Goal: Check status: Check status

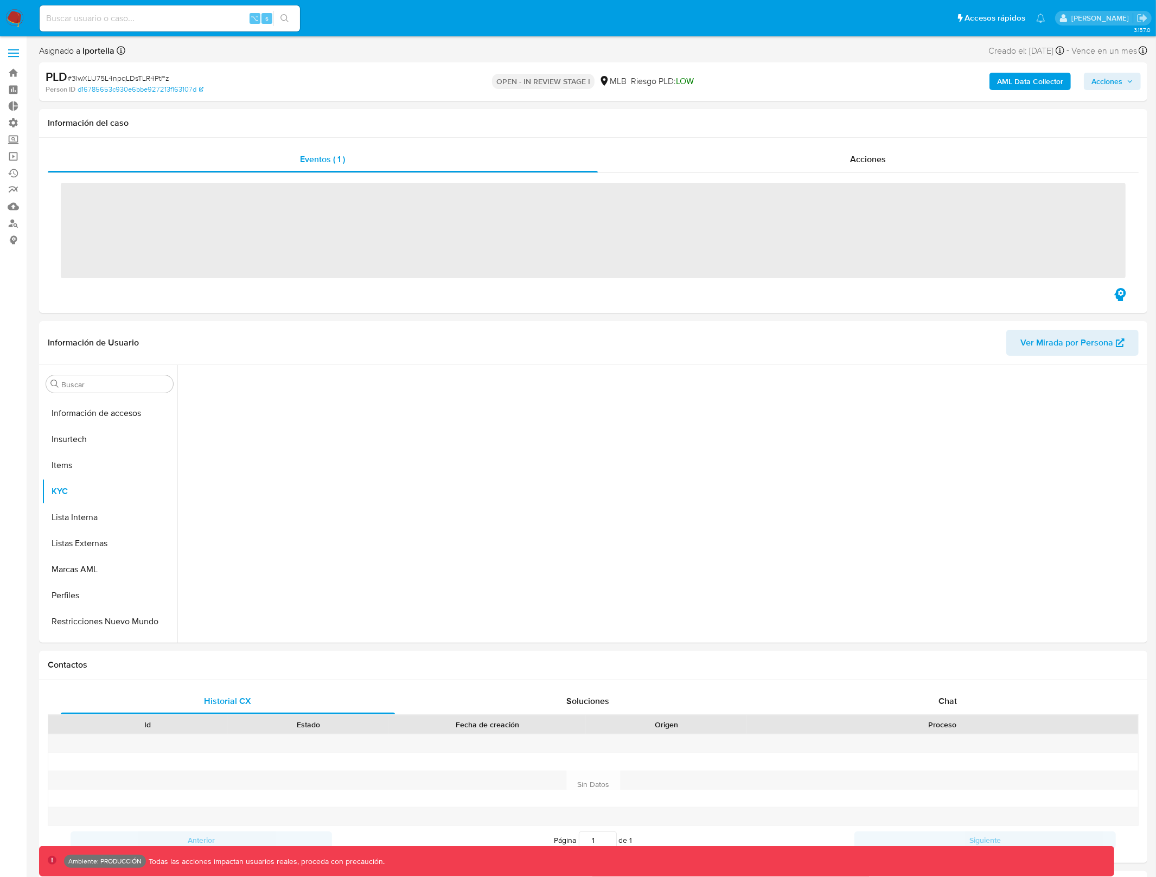
scroll to position [483, 0]
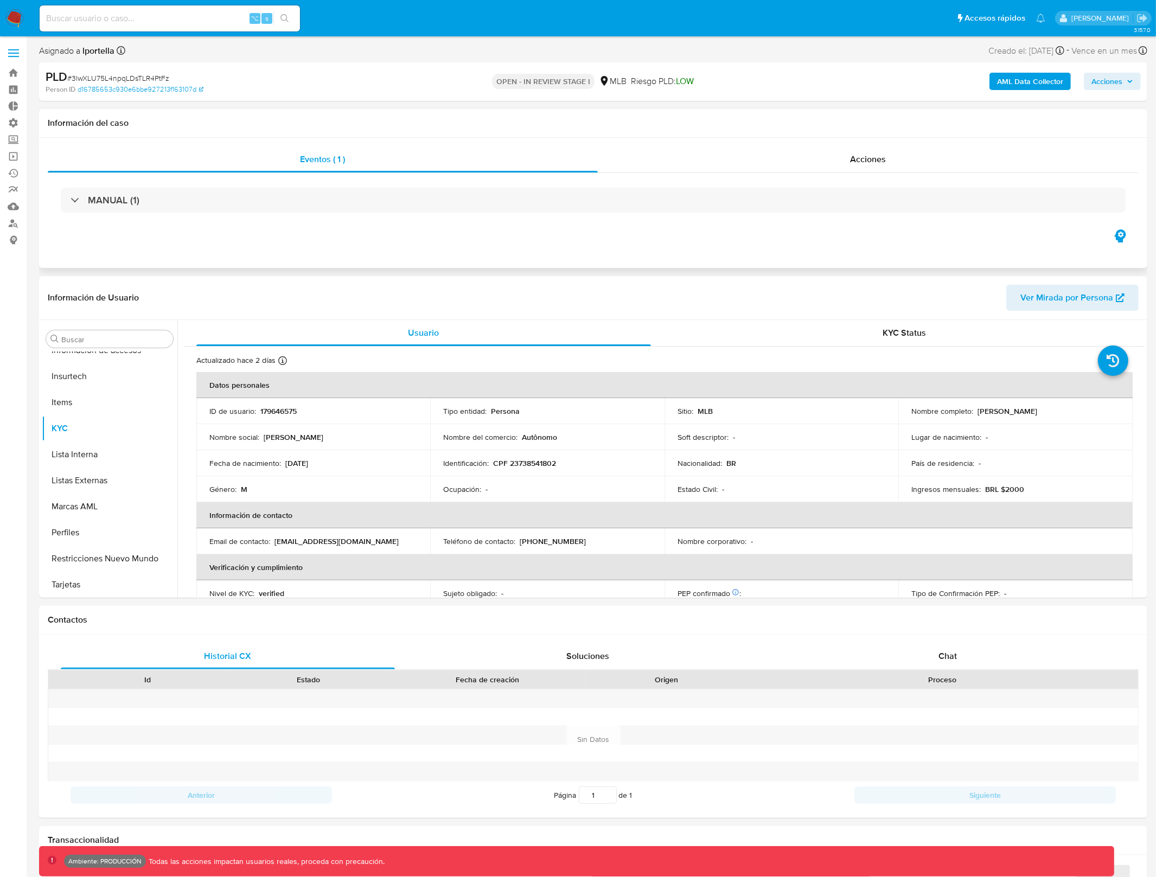
click at [367, 219] on div "MANUAL (1)" at bounding box center [593, 200] width 1091 height 54
select select "10"
click at [1026, 86] on b "AML Data Collector" at bounding box center [1030, 81] width 66 height 17
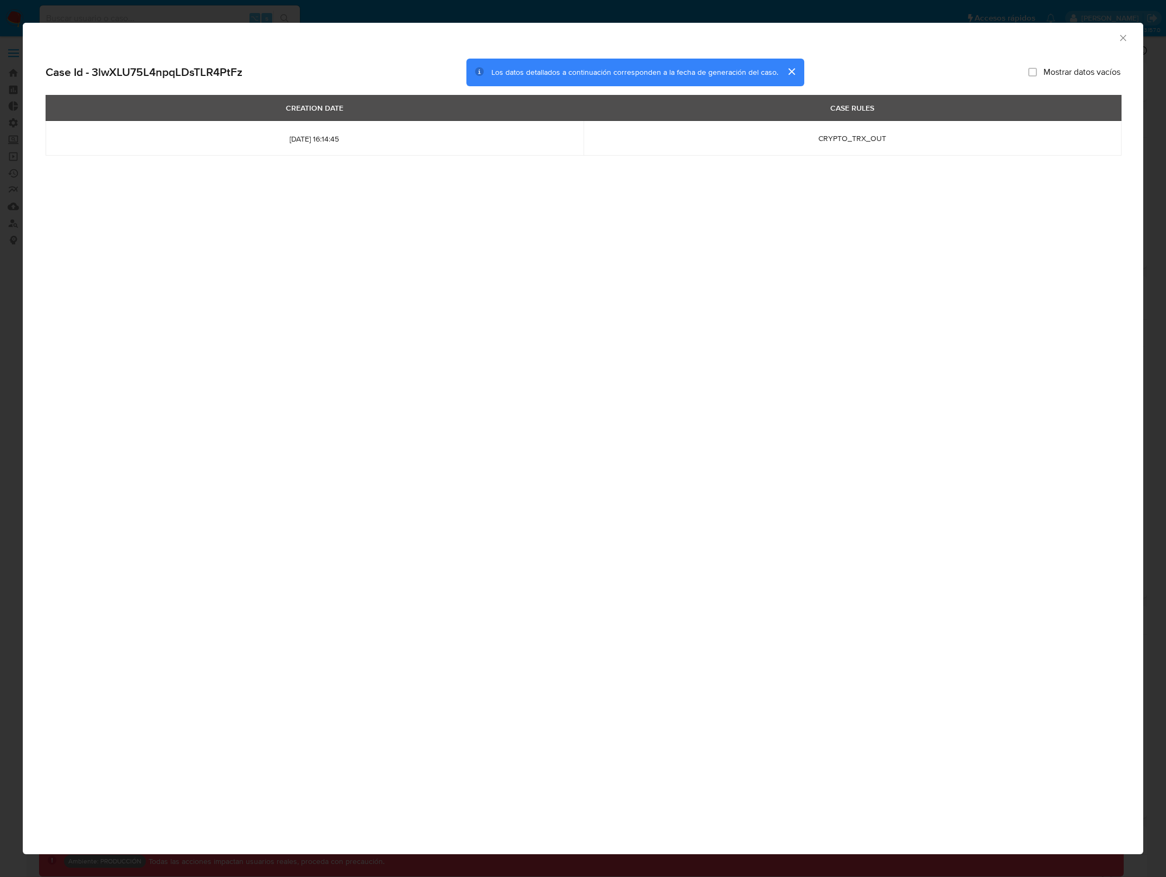
click at [361, 140] on span "[DATE] 16:14:45" at bounding box center [315, 139] width 512 height 10
click at [1030, 71] on input "Mostrar datos vacíos" at bounding box center [1032, 72] width 9 height 9
checkbox input "false"
click at [795, 73] on button "cerrar" at bounding box center [791, 72] width 26 height 26
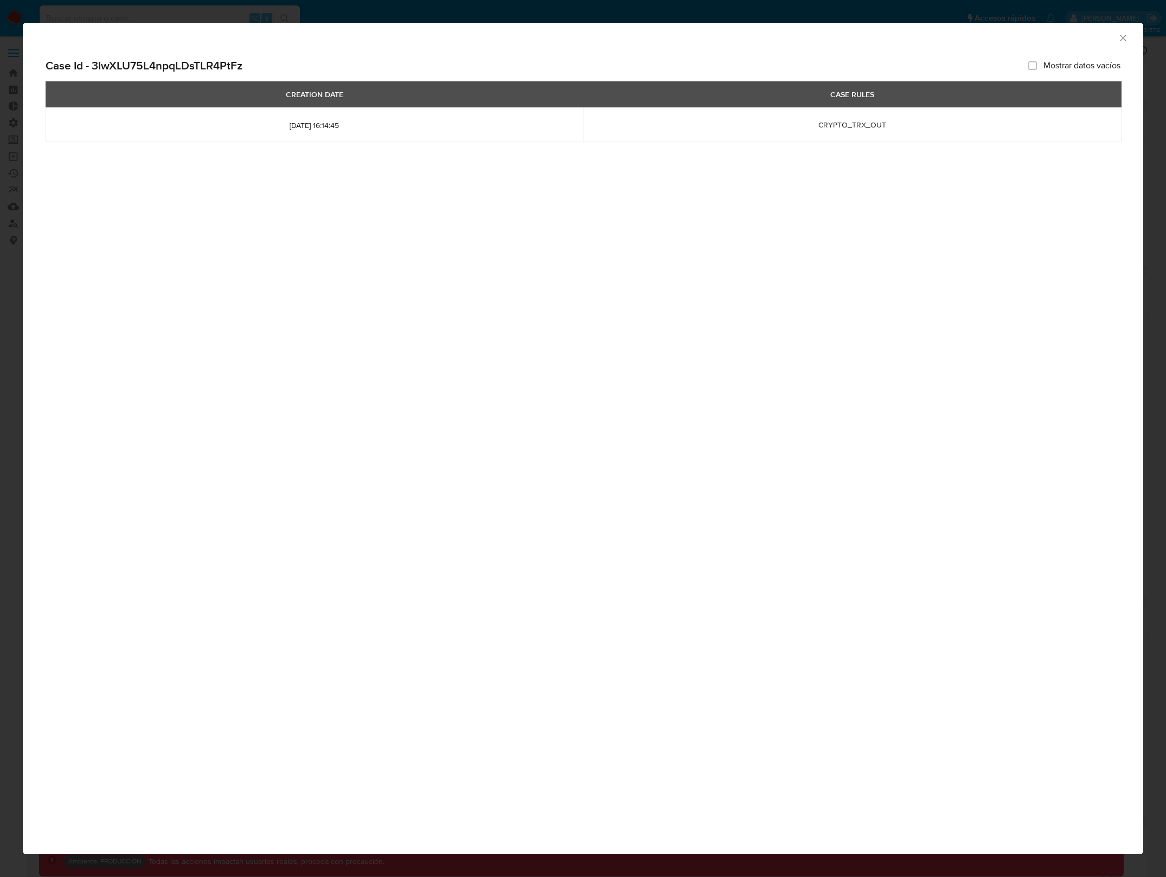
click at [1120, 33] on icon "Cerrar ventana" at bounding box center [1123, 38] width 11 height 11
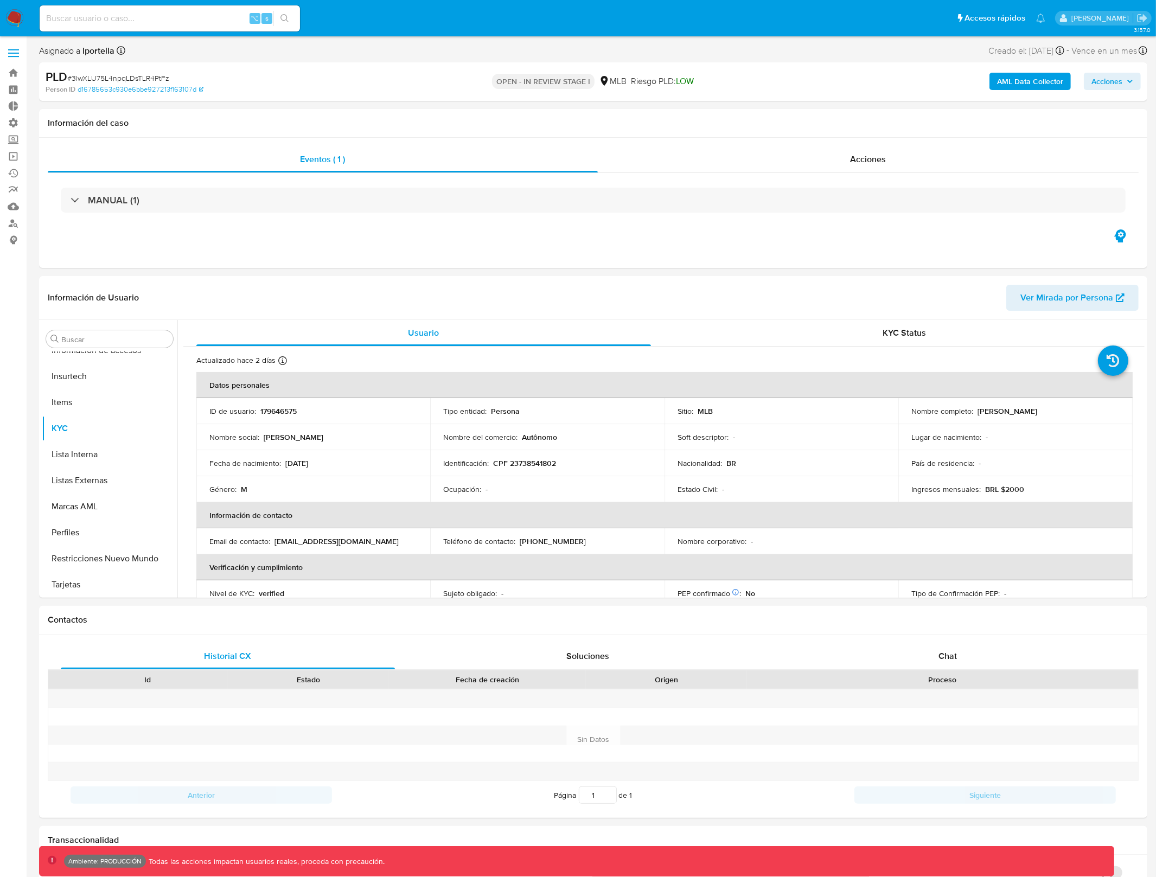
click at [1018, 86] on b "AML Data Collector" at bounding box center [1030, 81] width 66 height 17
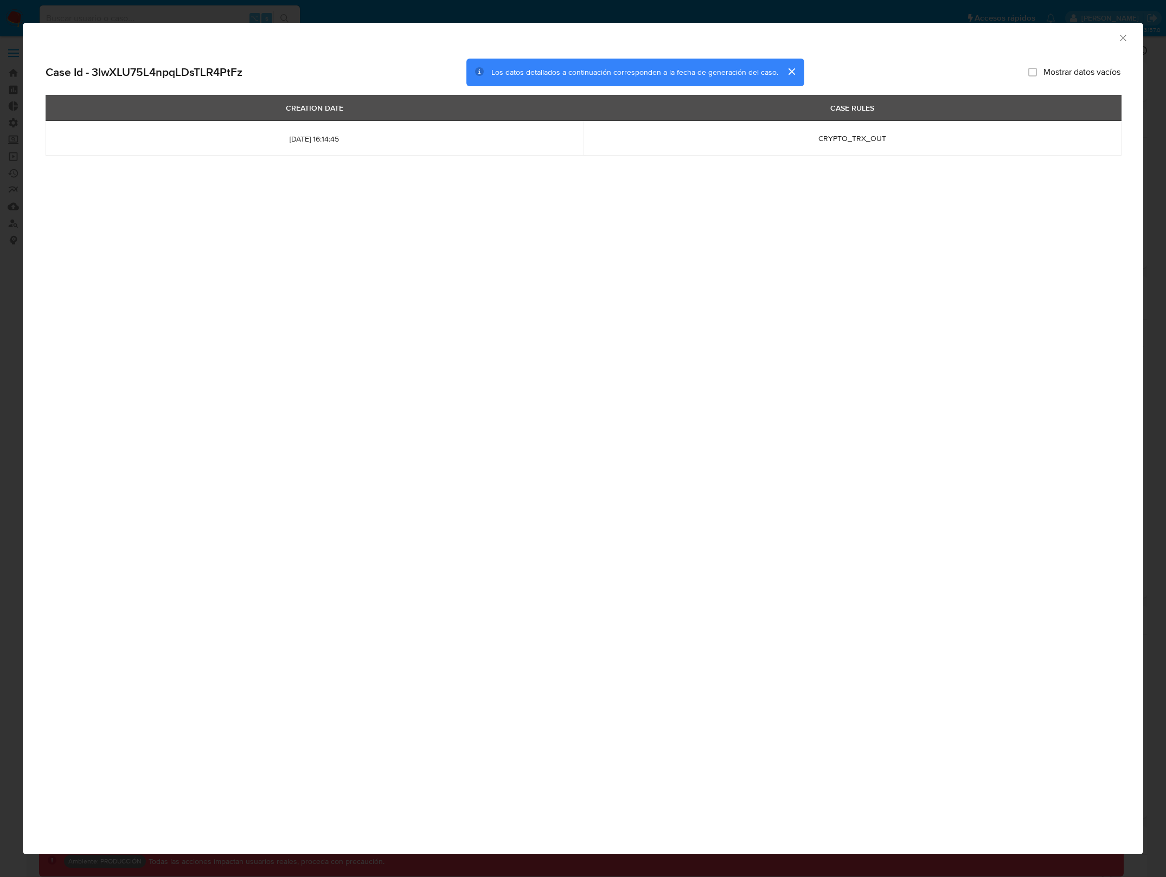
click at [298, 150] on td "[DATE] 16:14:45" at bounding box center [315, 138] width 538 height 35
click at [298, 144] on td "[DATE] 16:14:45" at bounding box center [315, 138] width 538 height 35
click at [869, 143] on span "CRYPTO_TRX_OUT" at bounding box center [852, 138] width 68 height 11
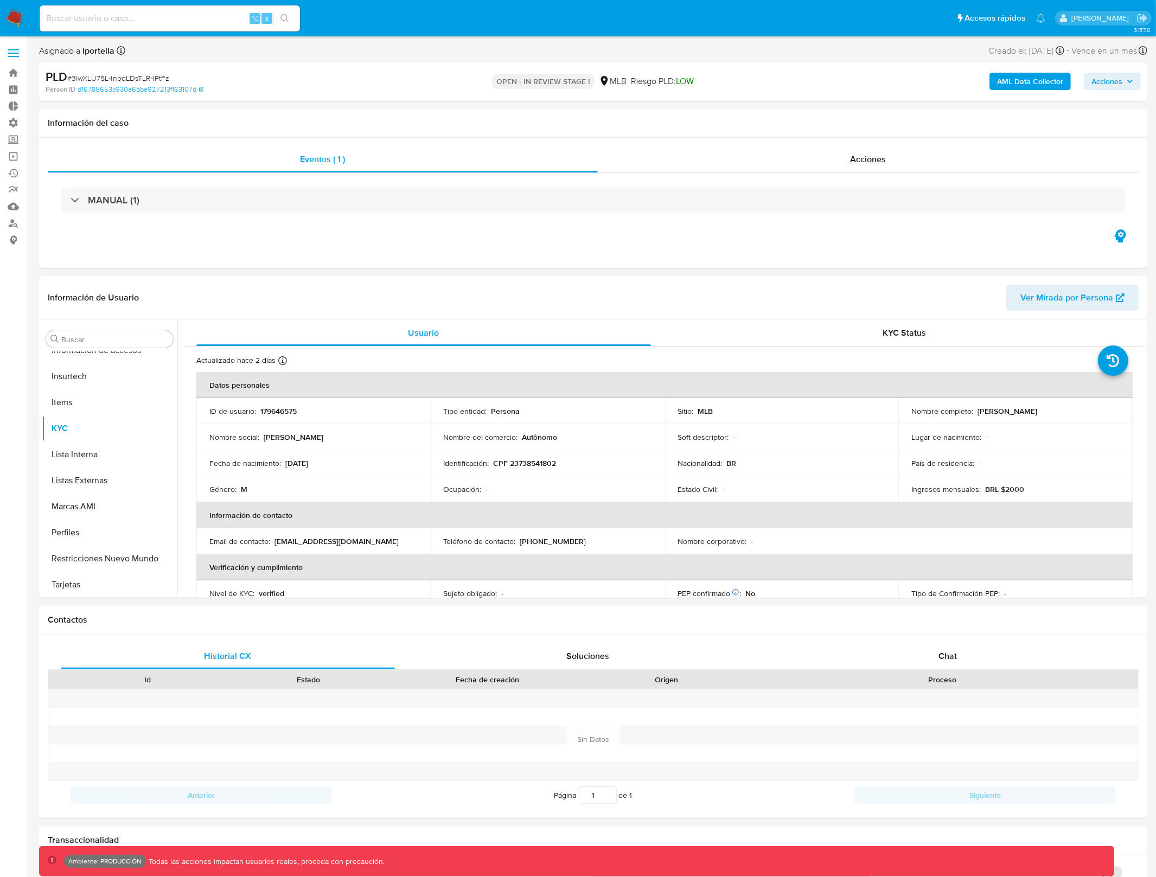
click at [1110, 77] on span "Acciones" at bounding box center [1106, 81] width 31 height 17
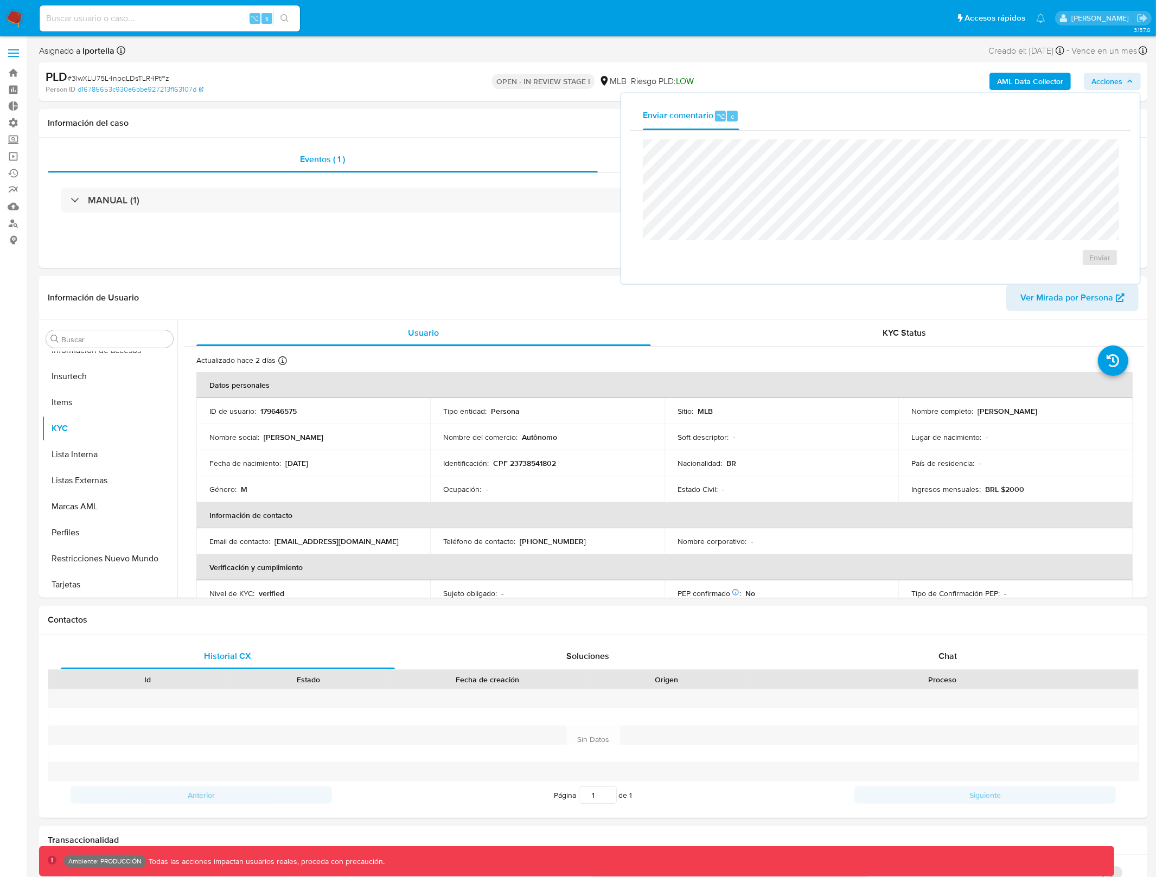
click at [1110, 77] on span "Acciones" at bounding box center [1106, 81] width 31 height 17
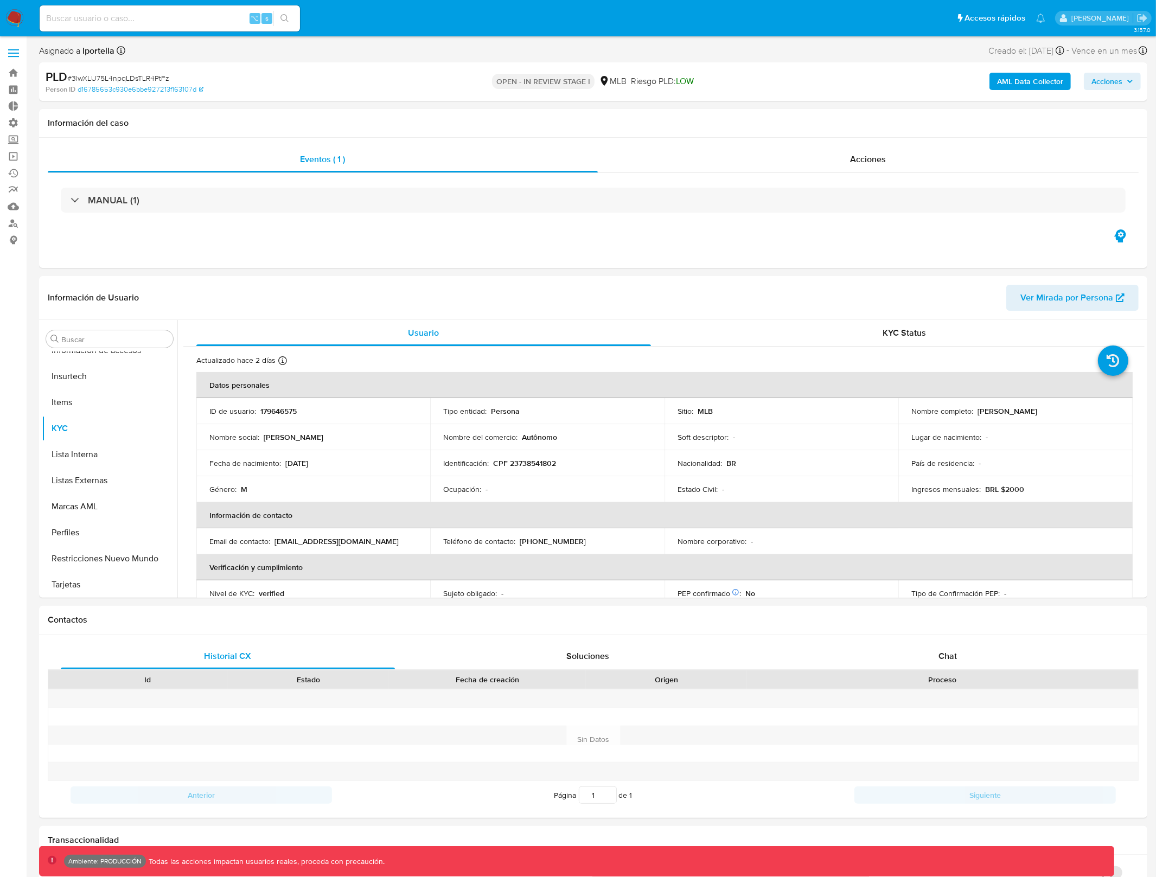
click at [1010, 85] on b "AML Data Collector" at bounding box center [1030, 81] width 66 height 17
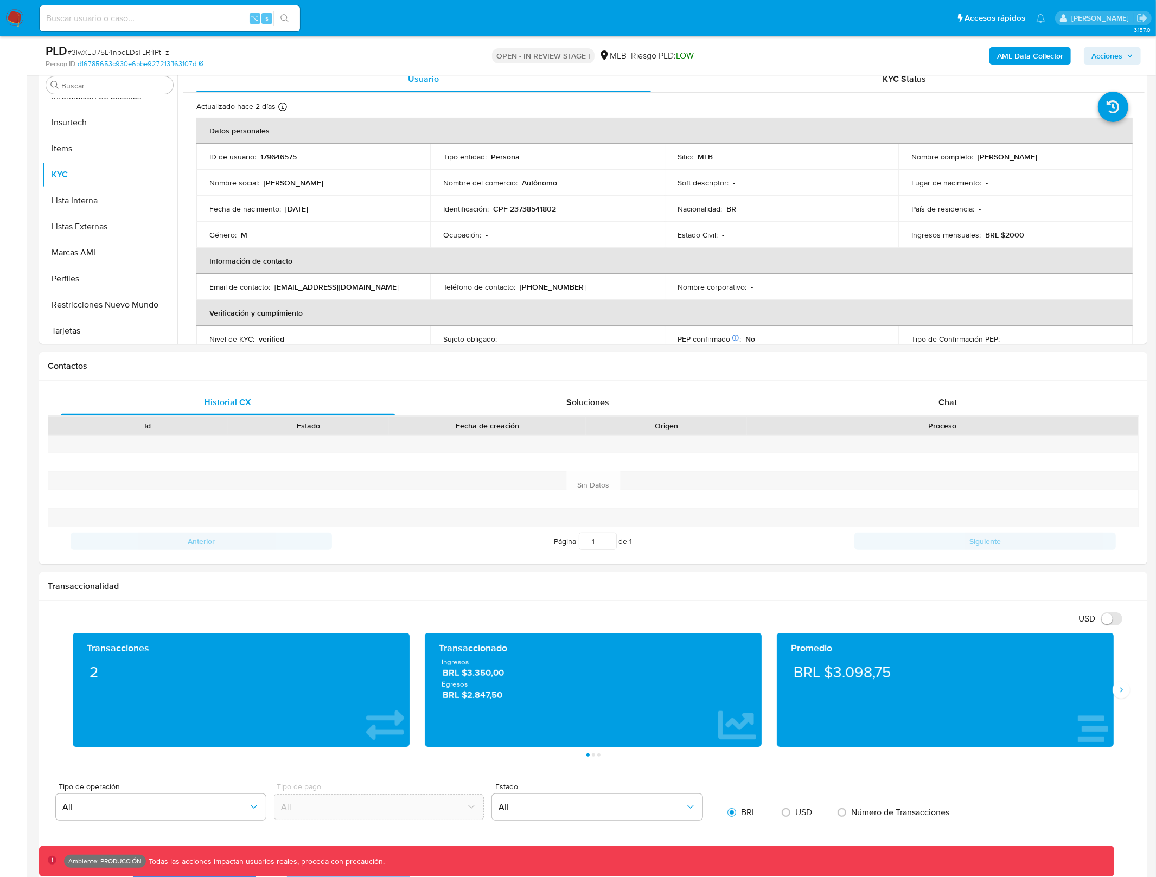
scroll to position [0, 0]
